Goal: Navigation & Orientation: Find specific page/section

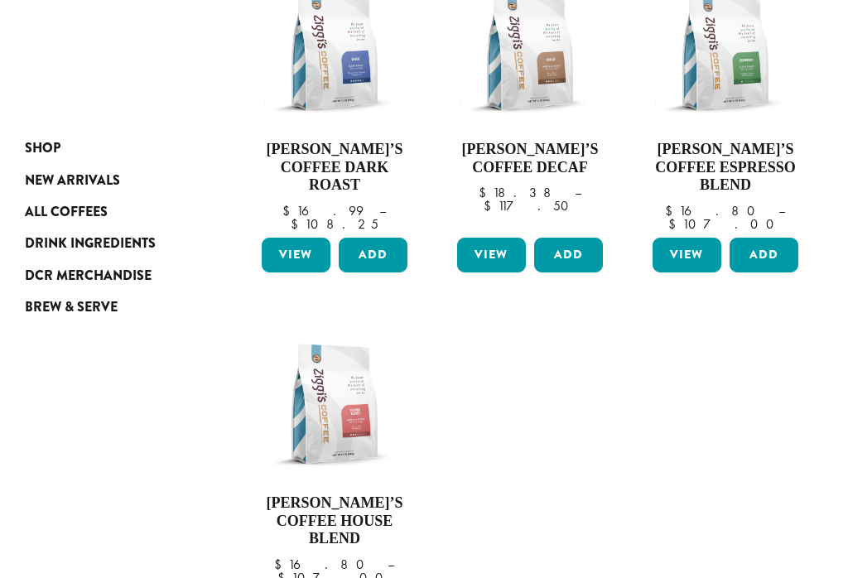
scroll to position [328, 0]
click at [144, 234] on span "Drink Ingredients" at bounding box center [90, 244] width 131 height 21
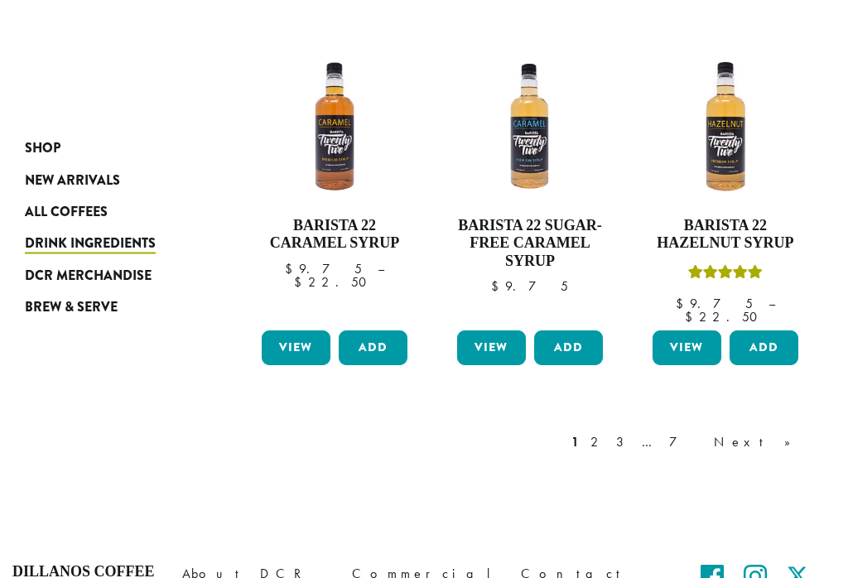
scroll to position [1363, 0]
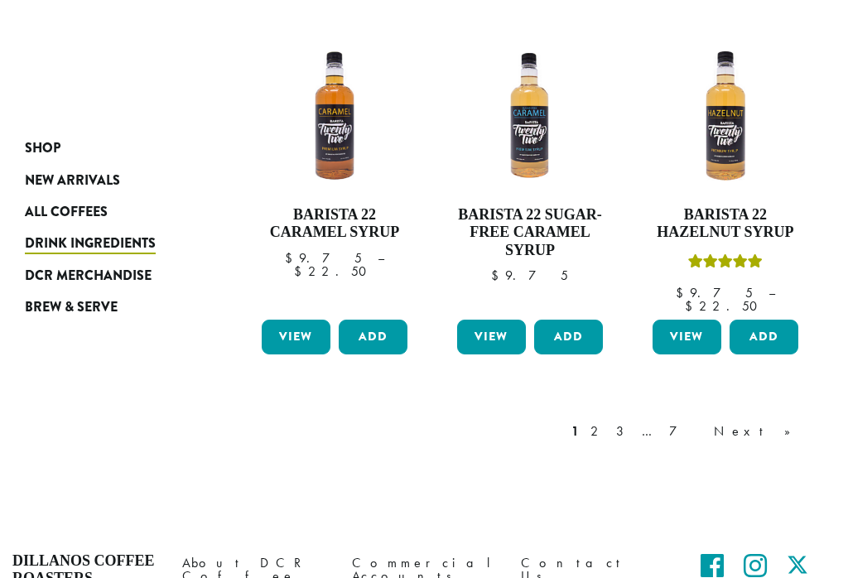
click at [792, 422] on link "Next »" at bounding box center [758, 432] width 95 height 20
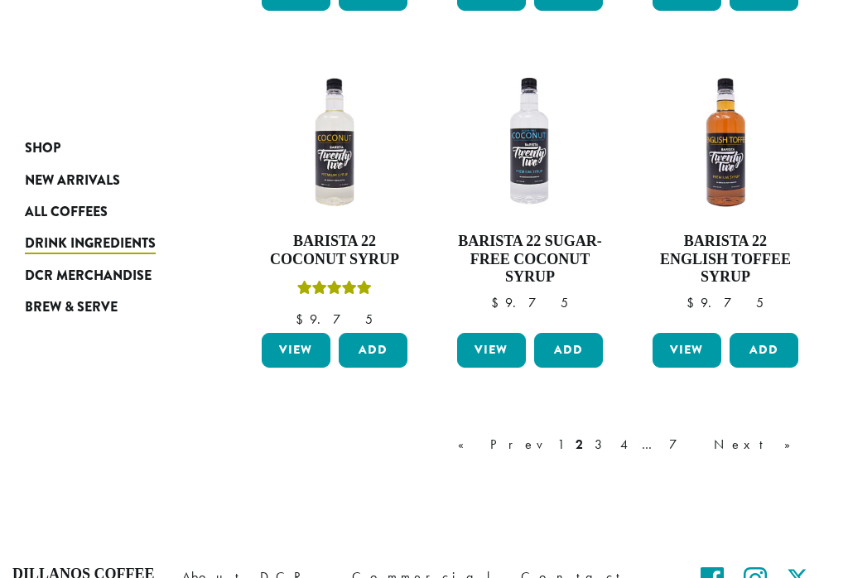
scroll to position [1341, 0]
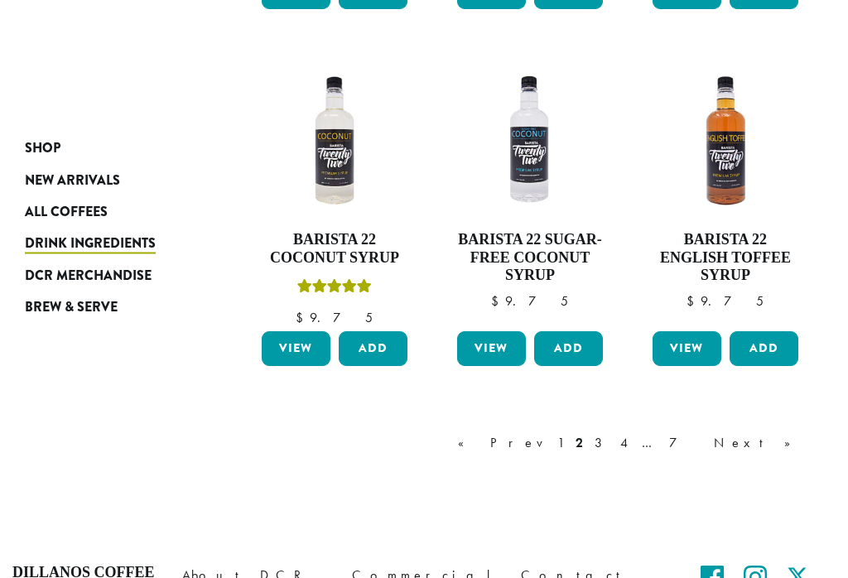
click at [788, 434] on link "Next »" at bounding box center [758, 444] width 95 height 20
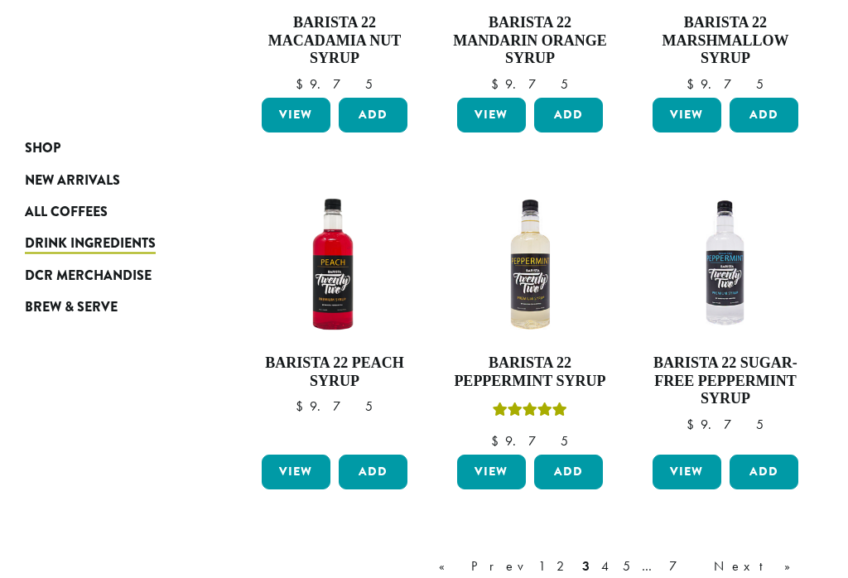
scroll to position [1184, 0]
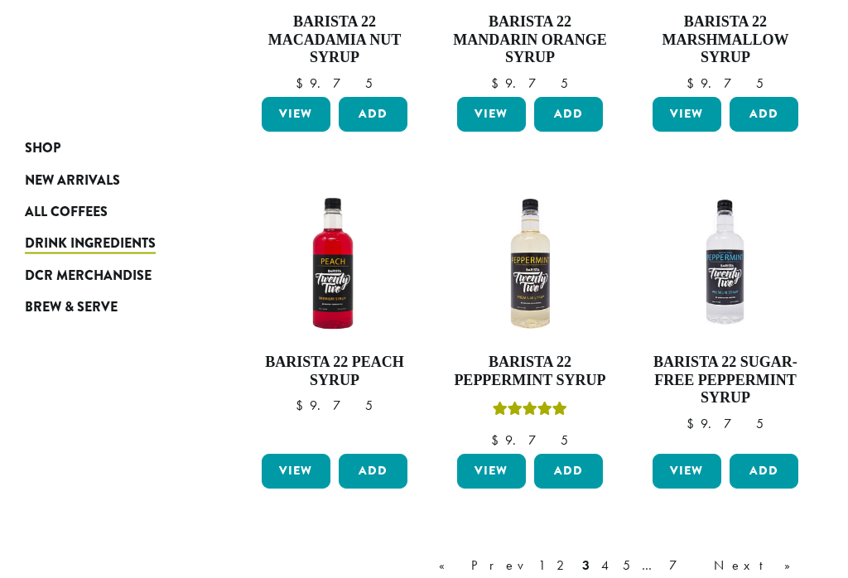
click at [793, 557] on link "Next »" at bounding box center [758, 567] width 95 height 20
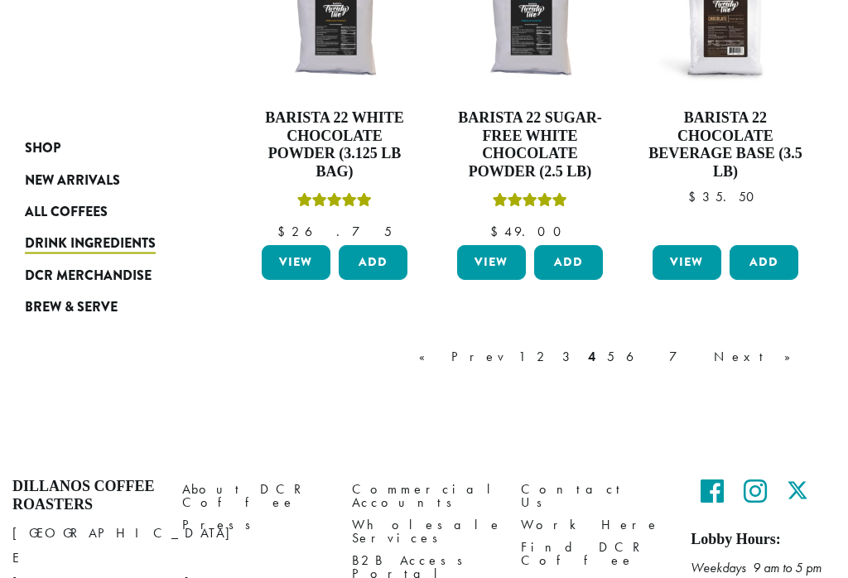
scroll to position [1434, 0]
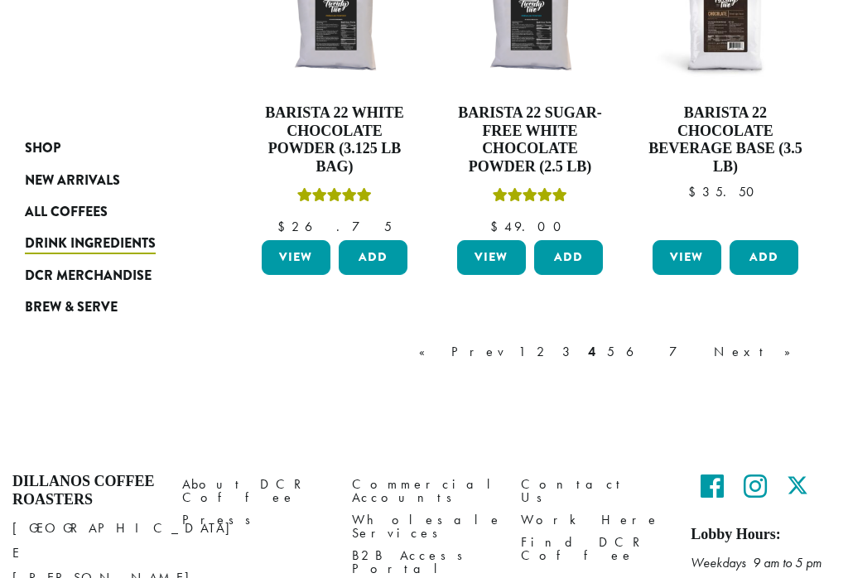
click at [791, 342] on link "Next »" at bounding box center [758, 352] width 95 height 20
